Goal: Task Accomplishment & Management: Manage account settings

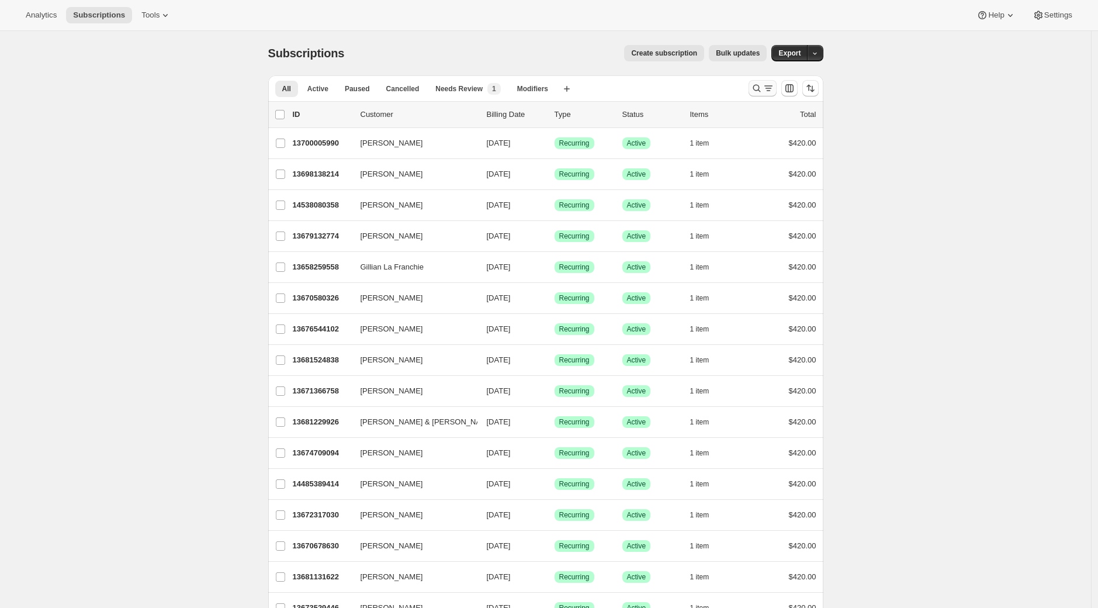
click at [756, 90] on icon "Search and filter results" at bounding box center [757, 88] width 12 height 12
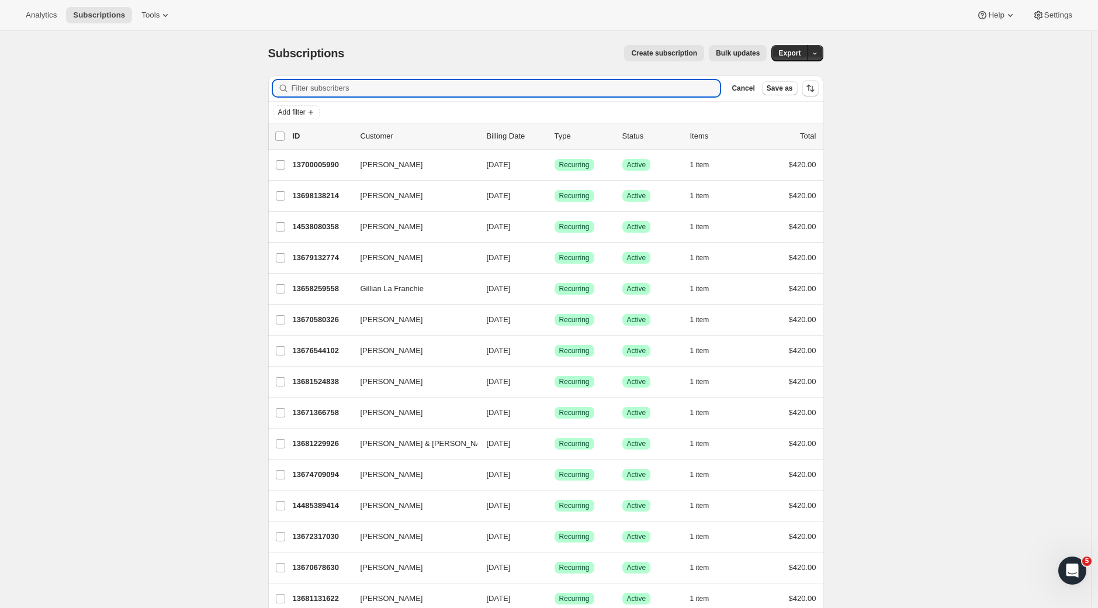
paste input "Carmel"
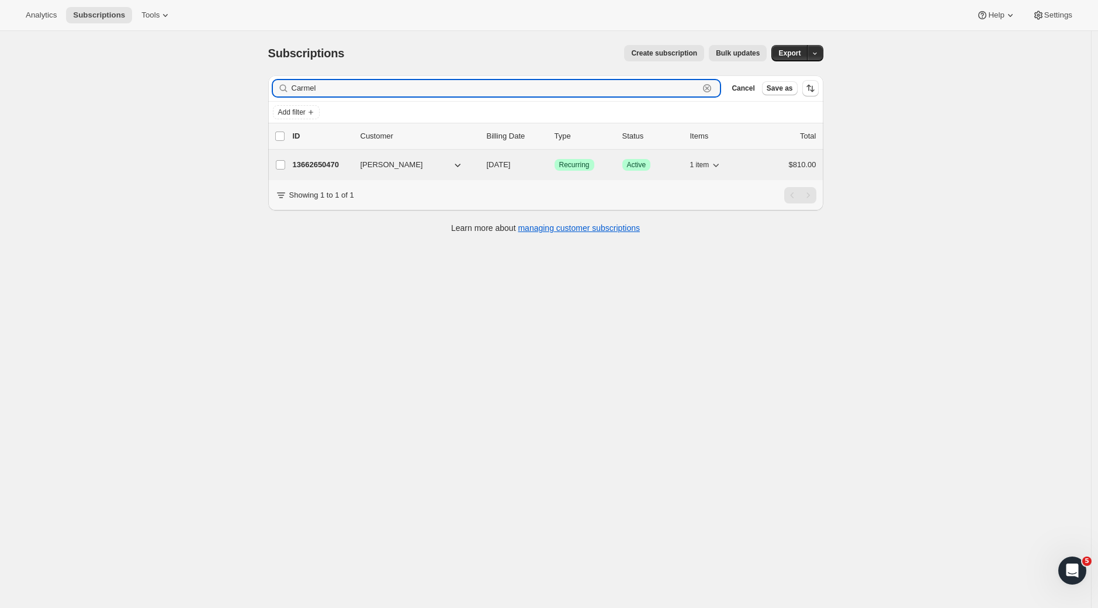
type input "Carmel"
click at [331, 166] on p "13662650470" at bounding box center [322, 165] width 58 height 12
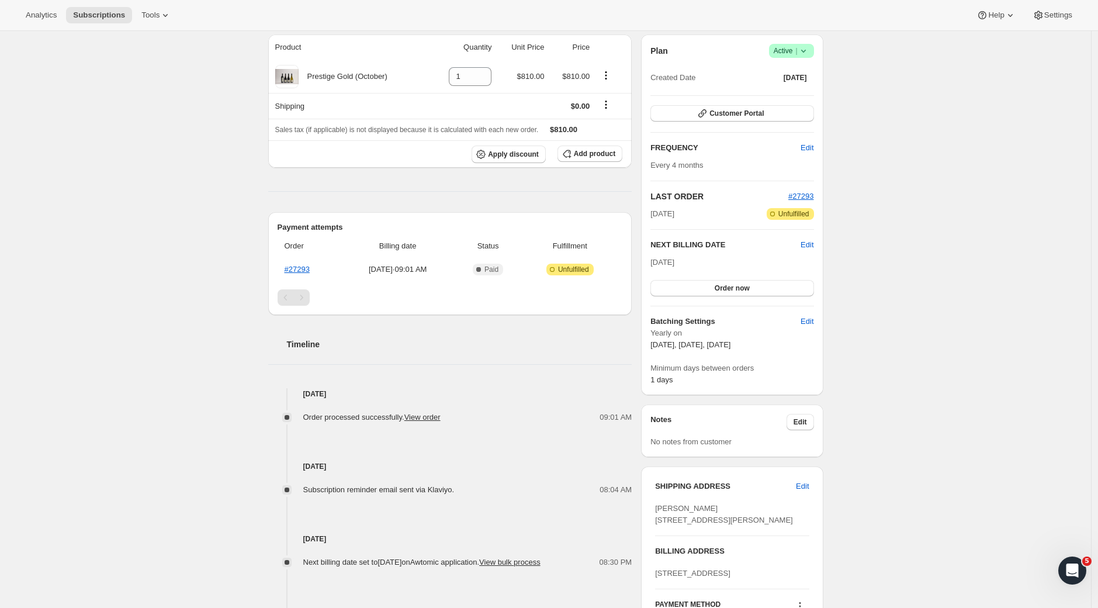
scroll to position [278, 0]
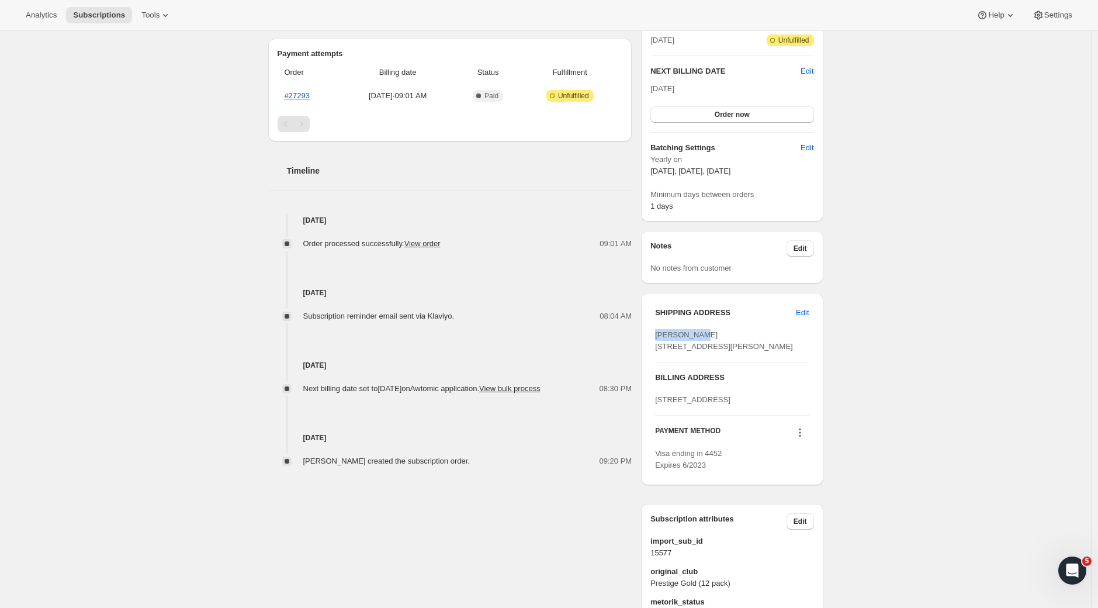
drag, startPoint x: 710, startPoint y: 333, endPoint x: 654, endPoint y: 331, distance: 56.1
click at [654, 331] on div "SHIPPING ADDRESS Edit [PERSON_NAME] [STREET_ADDRESS][PERSON_NAME] BILLING ADDRE…" at bounding box center [732, 389] width 182 height 192
copy span "[PERSON_NAME]"
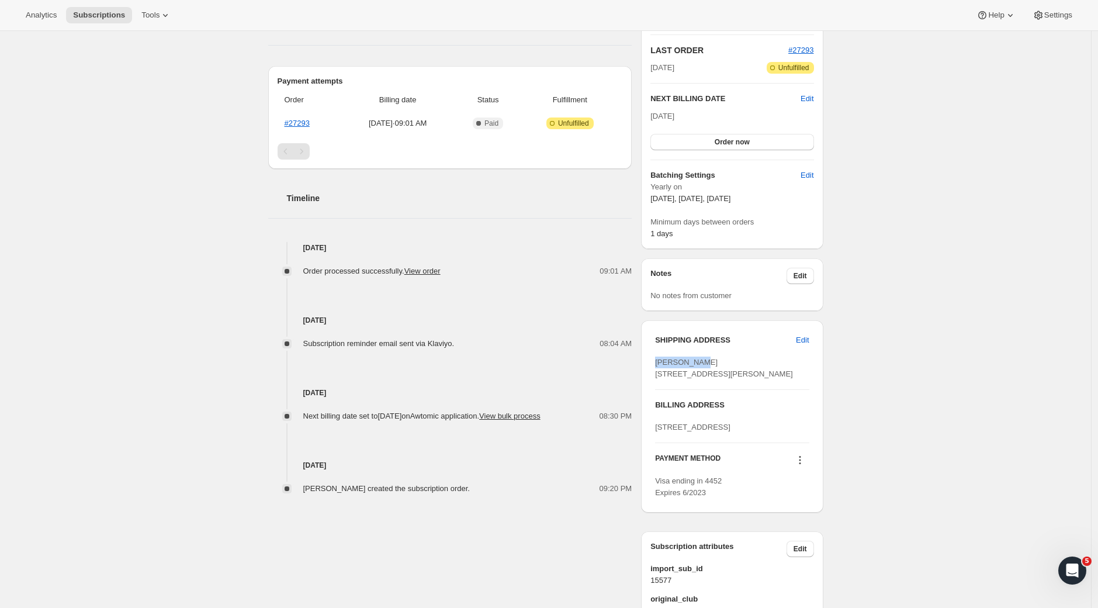
scroll to position [0, 0]
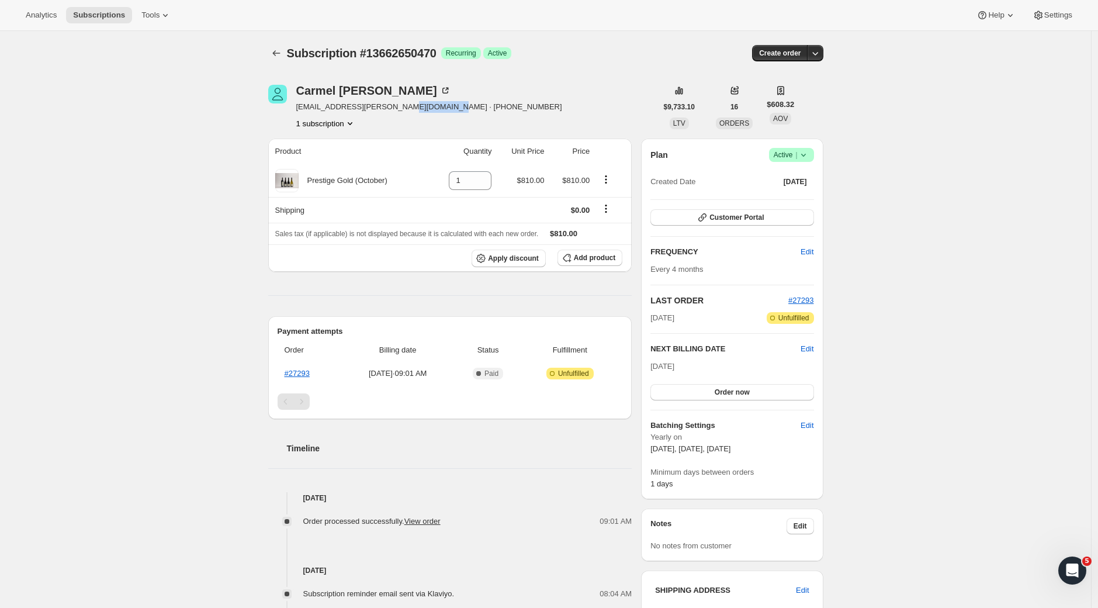
drag, startPoint x: 466, startPoint y: 108, endPoint x: 393, endPoint y: 110, distance: 73.6
click at [393, 110] on div "[PERSON_NAME] [EMAIL_ADDRESS][PERSON_NAME][DOMAIN_NAME] · [PHONE_NUMBER] 1 subs…" at bounding box center [462, 107] width 389 height 44
copy span "64272479752"
drag, startPoint x: 298, startPoint y: 107, endPoint x: 384, endPoint y: 110, distance: 86.0
click at [384, 110] on div "[PERSON_NAME] [EMAIL_ADDRESS][PERSON_NAME][DOMAIN_NAME] · [PHONE_NUMBER] 1 subs…" at bounding box center [462, 107] width 389 height 44
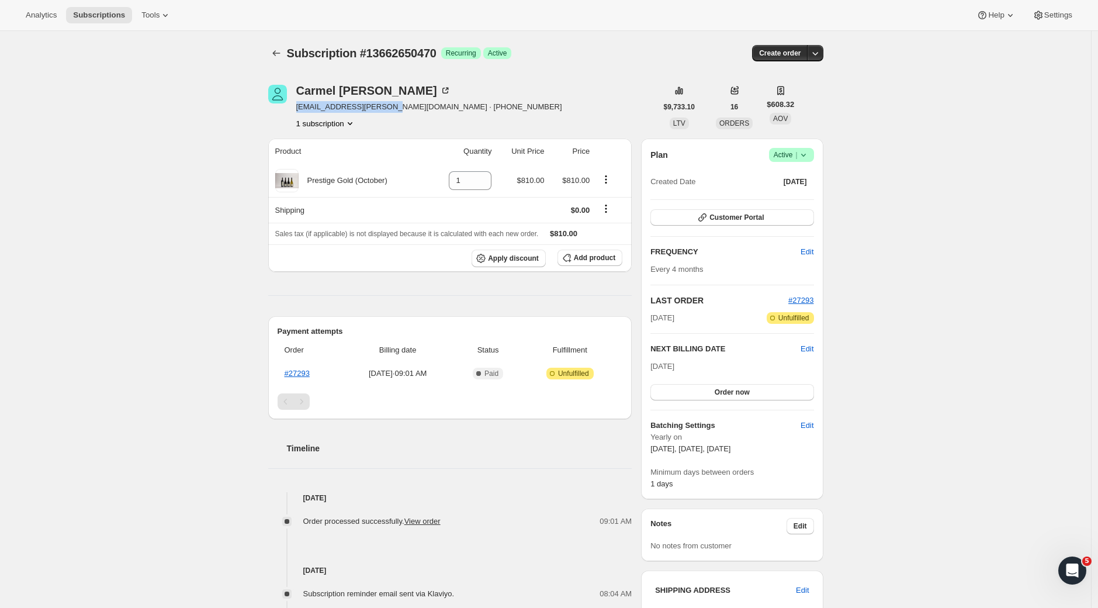
copy span "[EMAIL_ADDRESS][PERSON_NAME][DOMAIN_NAME]"
click at [805, 156] on icon at bounding box center [802, 155] width 5 height 3
click at [791, 192] on span "Cancel subscription" at bounding box center [791, 198] width 66 height 12
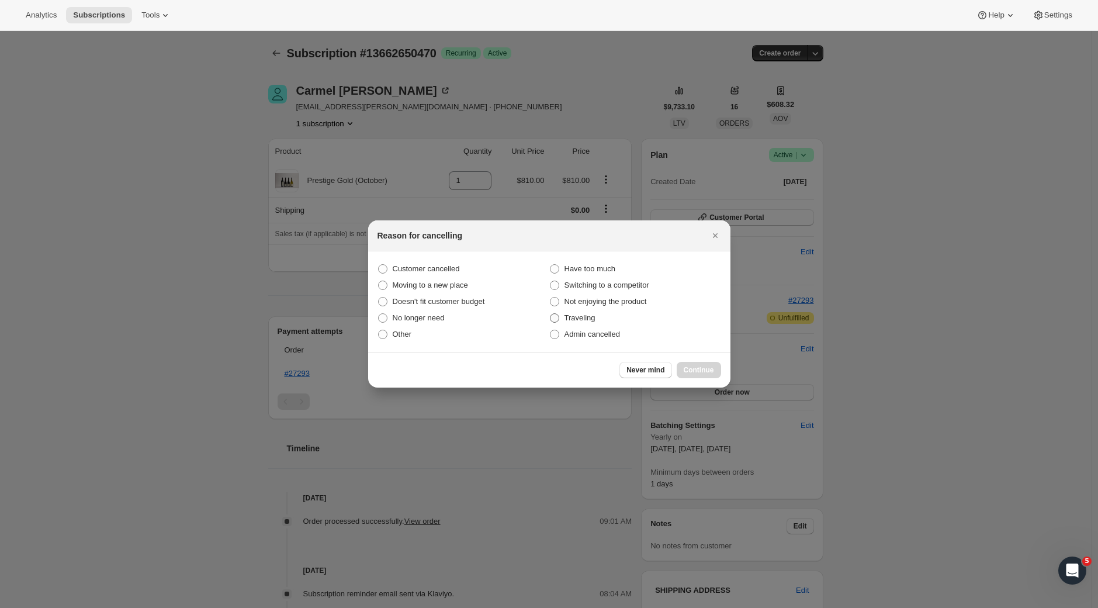
click at [561, 317] on label "Traveling" at bounding box center [635, 318] width 172 height 16
click at [550, 314] on input "Traveling" at bounding box center [550, 313] width 1 height 1
radio input "true"
click at [687, 367] on span "Continue" at bounding box center [699, 369] width 30 height 9
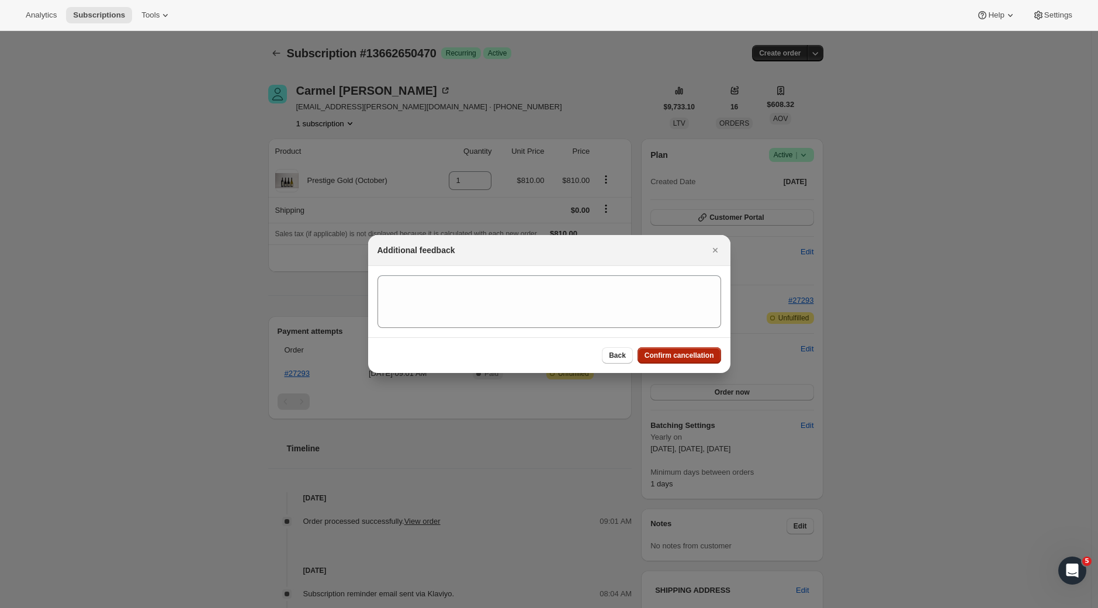
click at [691, 360] on button "Confirm cancellation" at bounding box center [679, 355] width 84 height 16
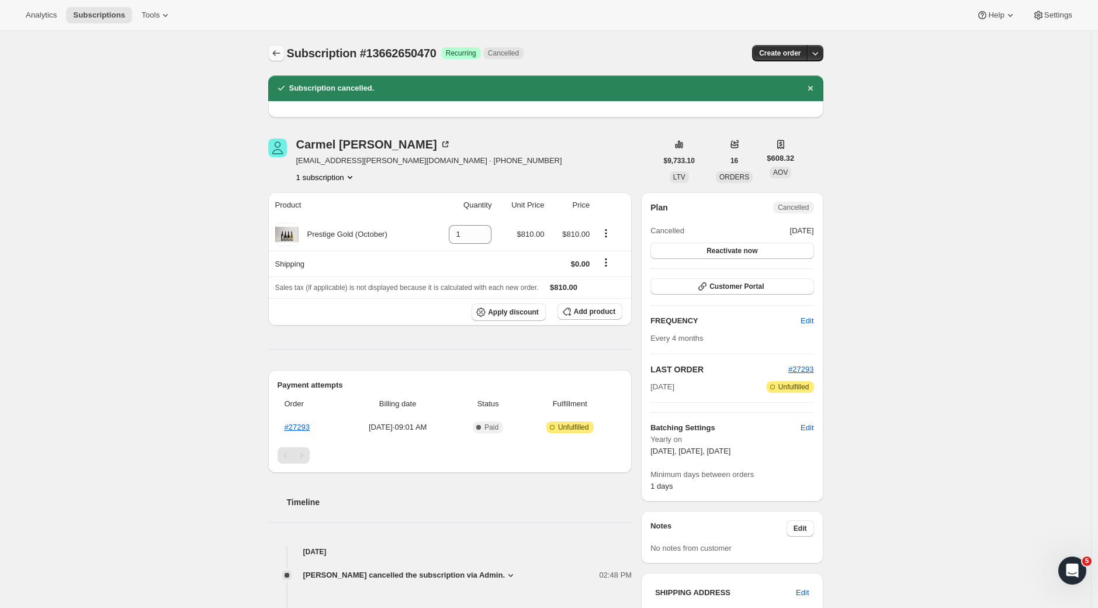
click at [281, 58] on icon "Subscriptions" at bounding box center [277, 53] width 12 height 12
